Goal: Information Seeking & Learning: Learn about a topic

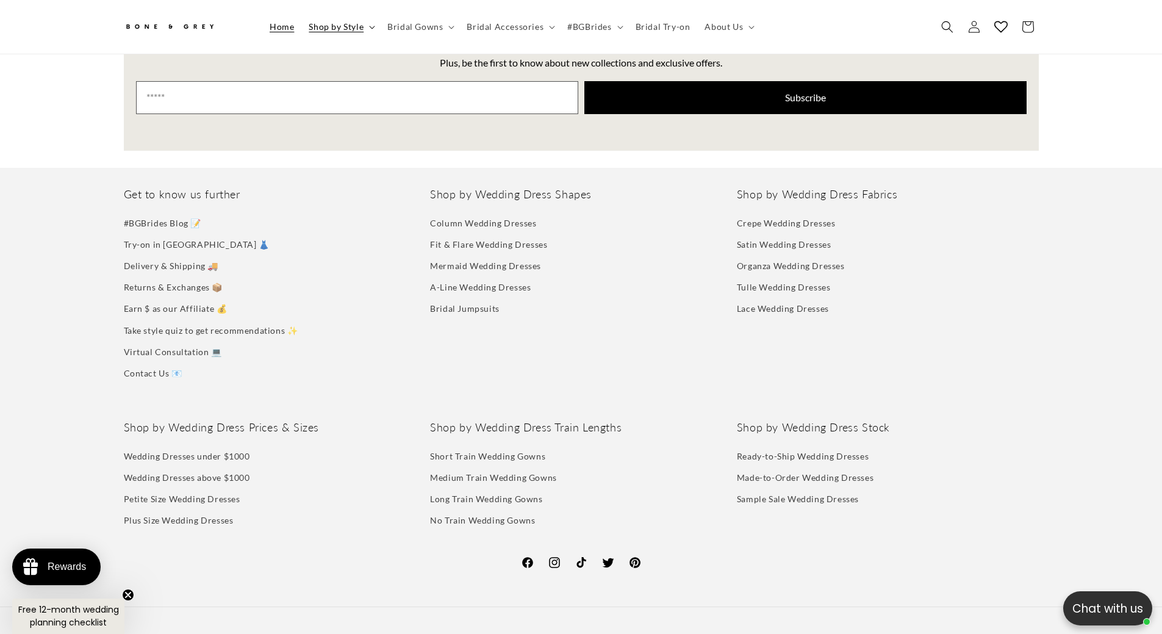
click at [364, 29] on summary "Shop by Style" at bounding box center [340, 27] width 79 height 26
click at [418, 32] on span "Bridal Gowns" at bounding box center [415, 26] width 56 height 11
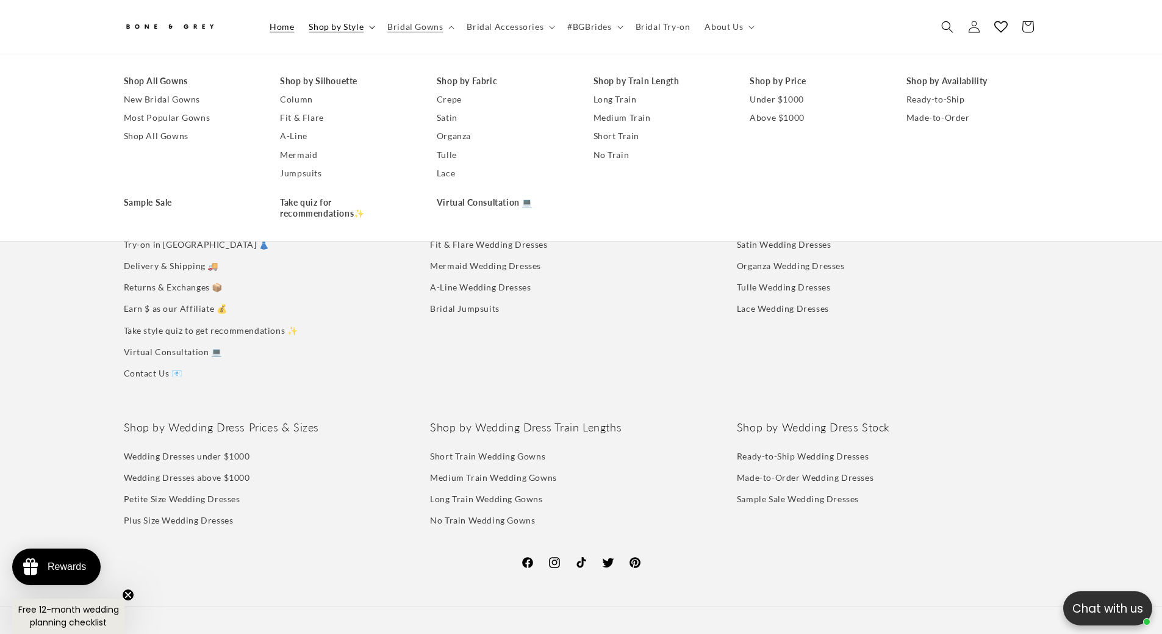
click at [320, 32] on span "Shop by Style" at bounding box center [336, 26] width 55 height 11
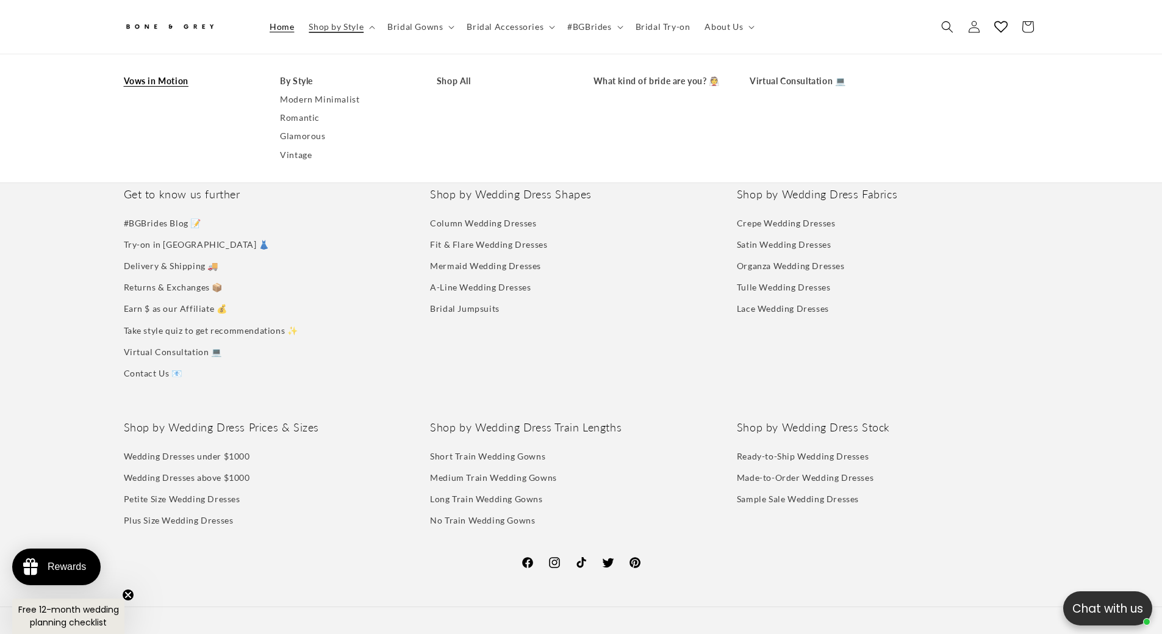
click at [150, 82] on link "Vows in Motion" at bounding box center [190, 81] width 132 height 18
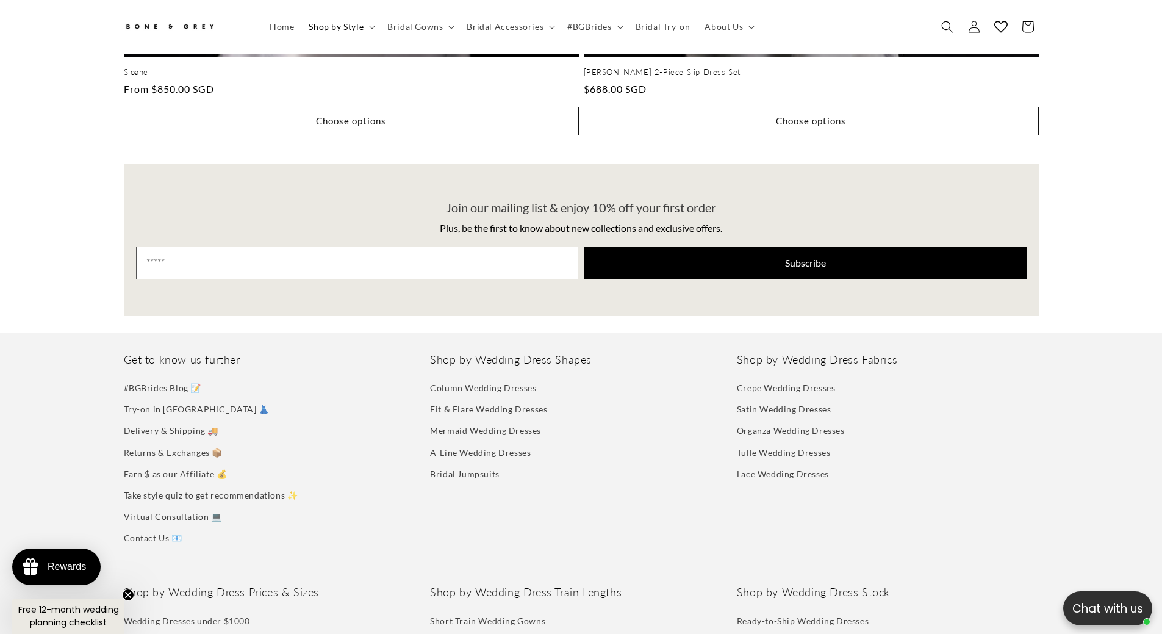
scroll to position [0, 335]
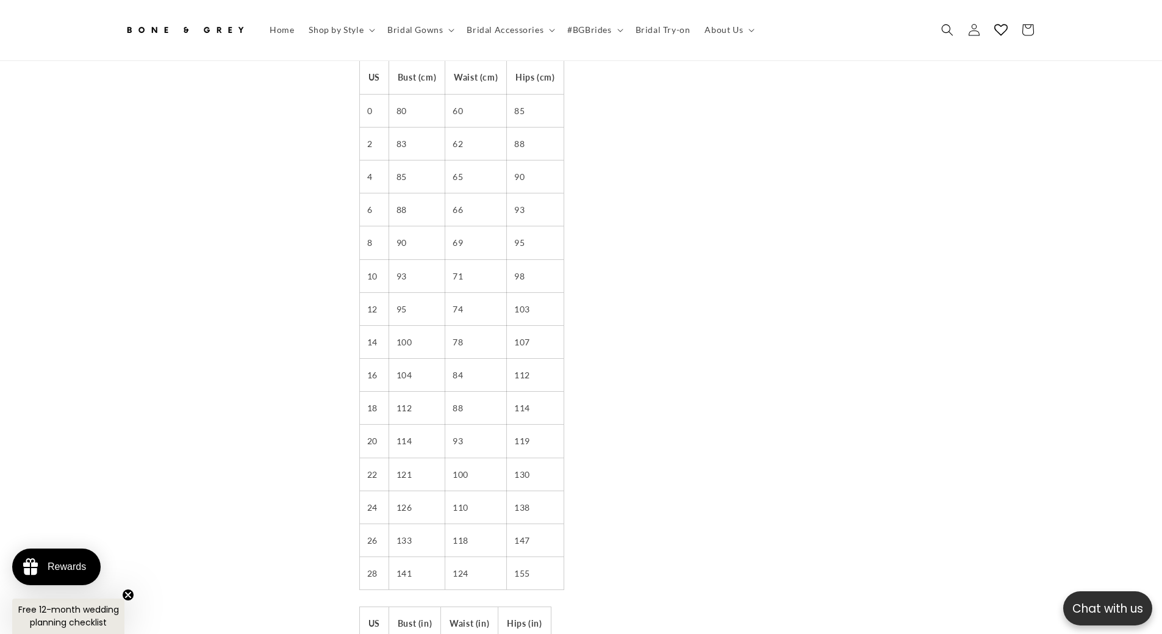
drag, startPoint x: 567, startPoint y: 28, endPoint x: 518, endPoint y: 45, distance: 51.7
click at [567, 27] on span "#BGBrides" at bounding box center [589, 29] width 44 height 11
click at [168, 85] on link "#BGBride Features" at bounding box center [581, 88] width 915 height 18
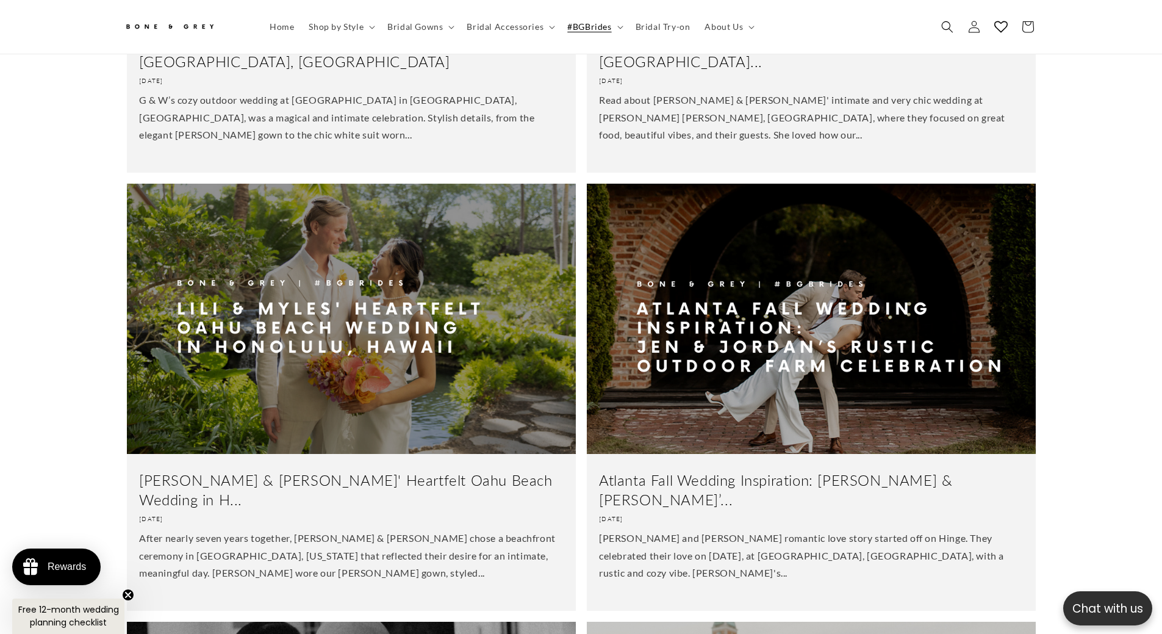
scroll to position [0, 335]
